Goal: Transaction & Acquisition: Purchase product/service

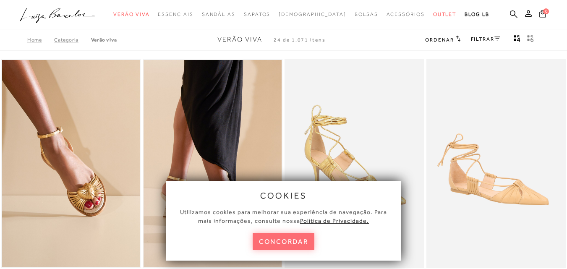
click at [292, 238] on button "concordar" at bounding box center [284, 241] width 62 height 17
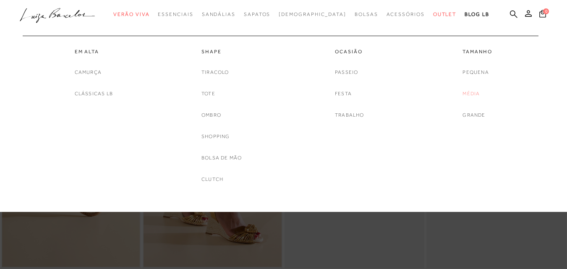
click at [476, 93] on link "Média" at bounding box center [470, 93] width 17 height 9
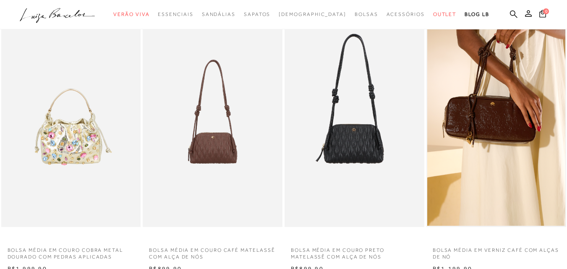
scroll to position [21, 0]
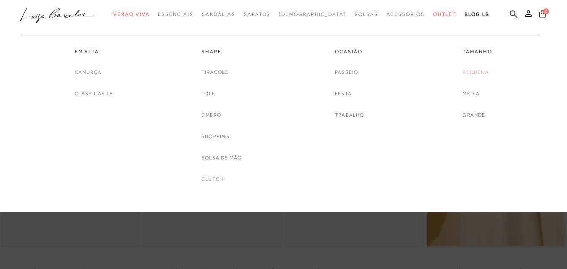
click at [478, 69] on link "Pequena" at bounding box center [475, 72] width 26 height 9
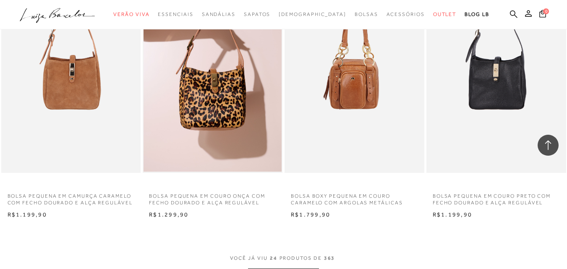
scroll to position [1513, 0]
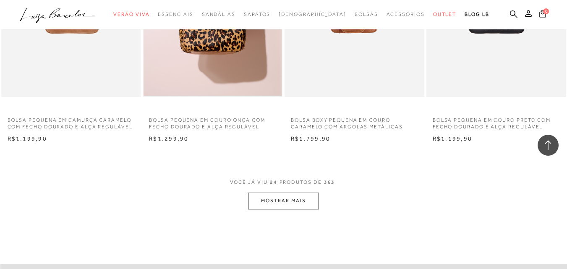
click at [302, 201] on button "MOSTRAR MAIS" at bounding box center [283, 201] width 70 height 16
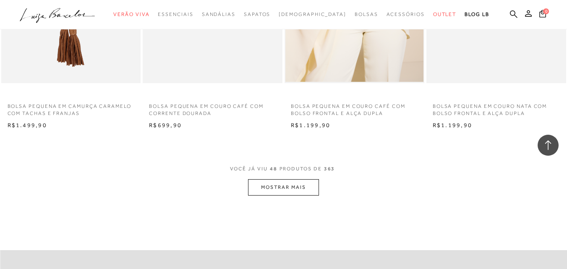
scroll to position [3136, 0]
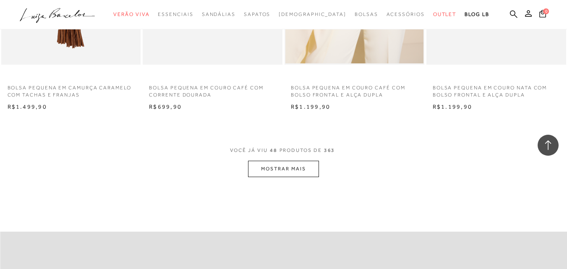
click at [299, 170] on button "MOSTRAR MAIS" at bounding box center [283, 169] width 70 height 16
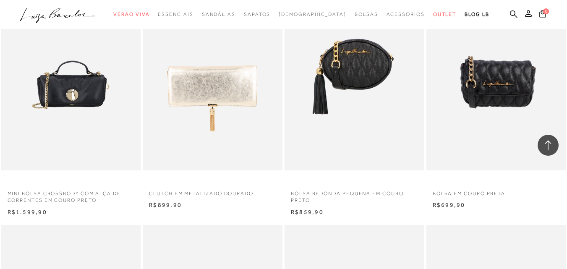
scroll to position [4558, 0]
